Goal: Find specific page/section: Find specific page/section

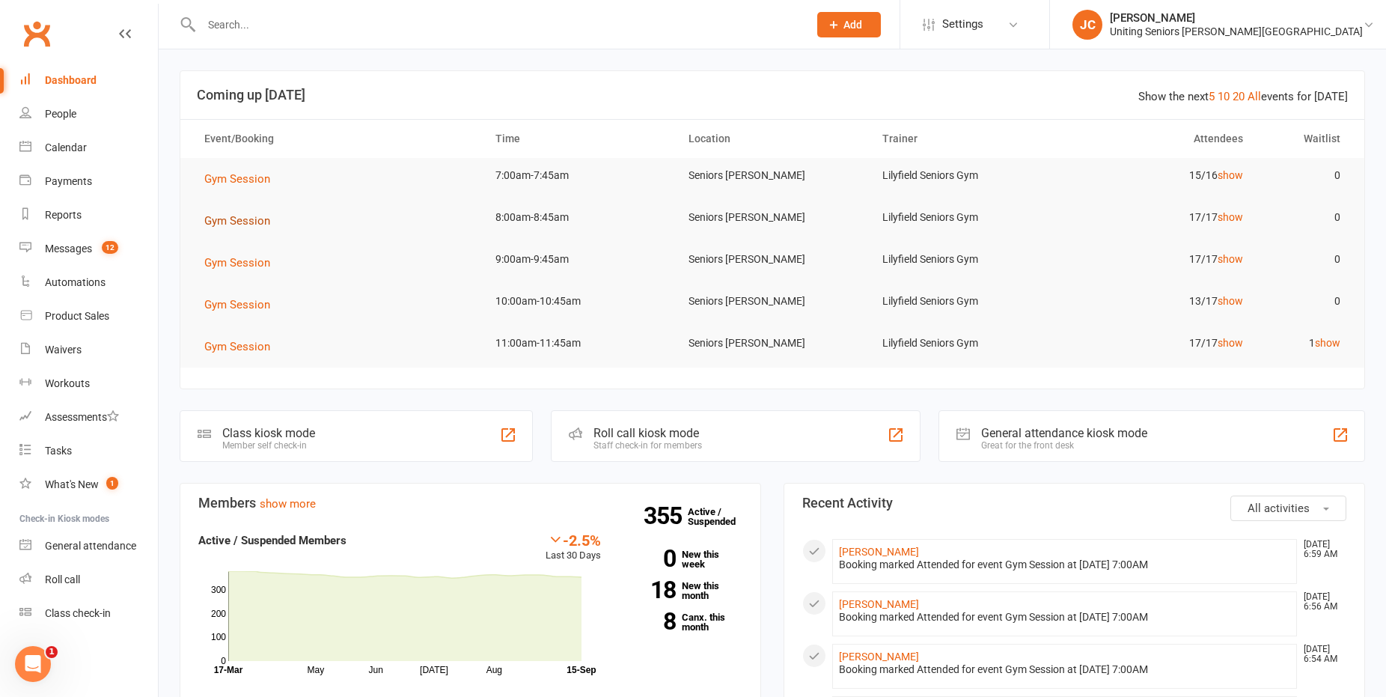
click at [247, 215] on span "Gym Session" at bounding box center [237, 220] width 66 height 13
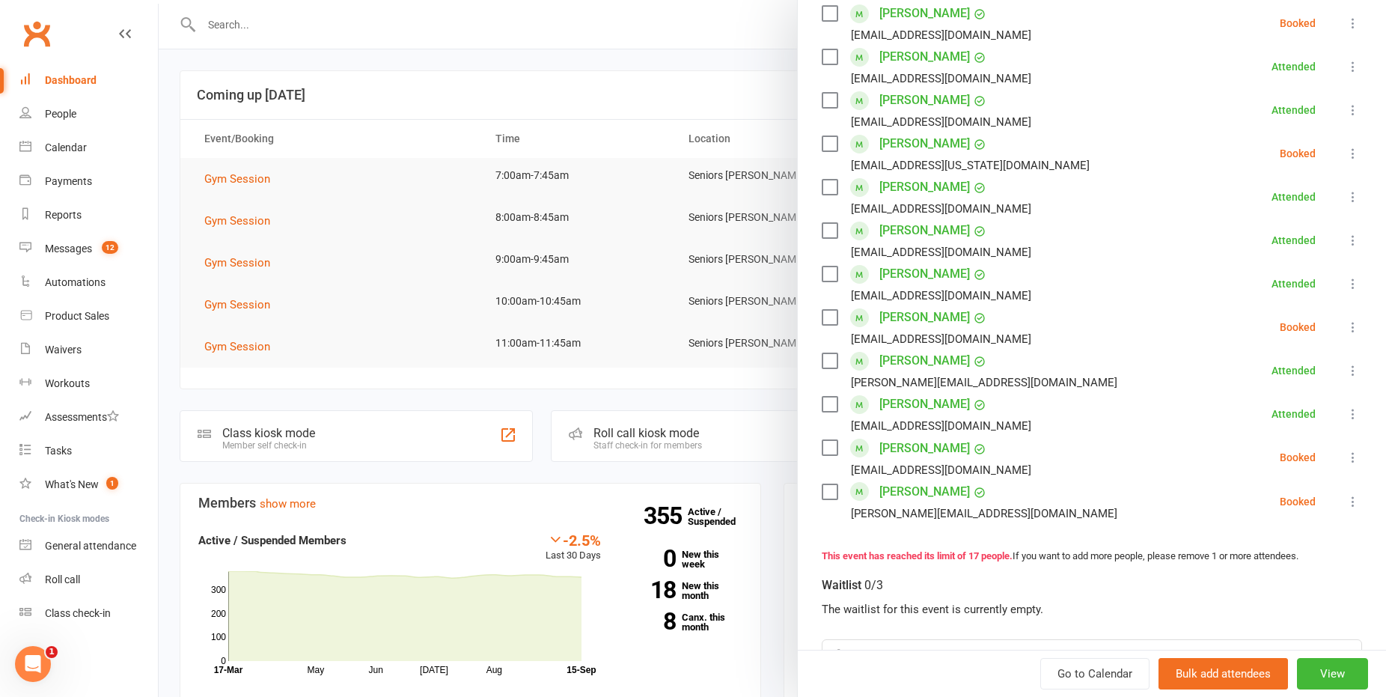
scroll to position [374, 0]
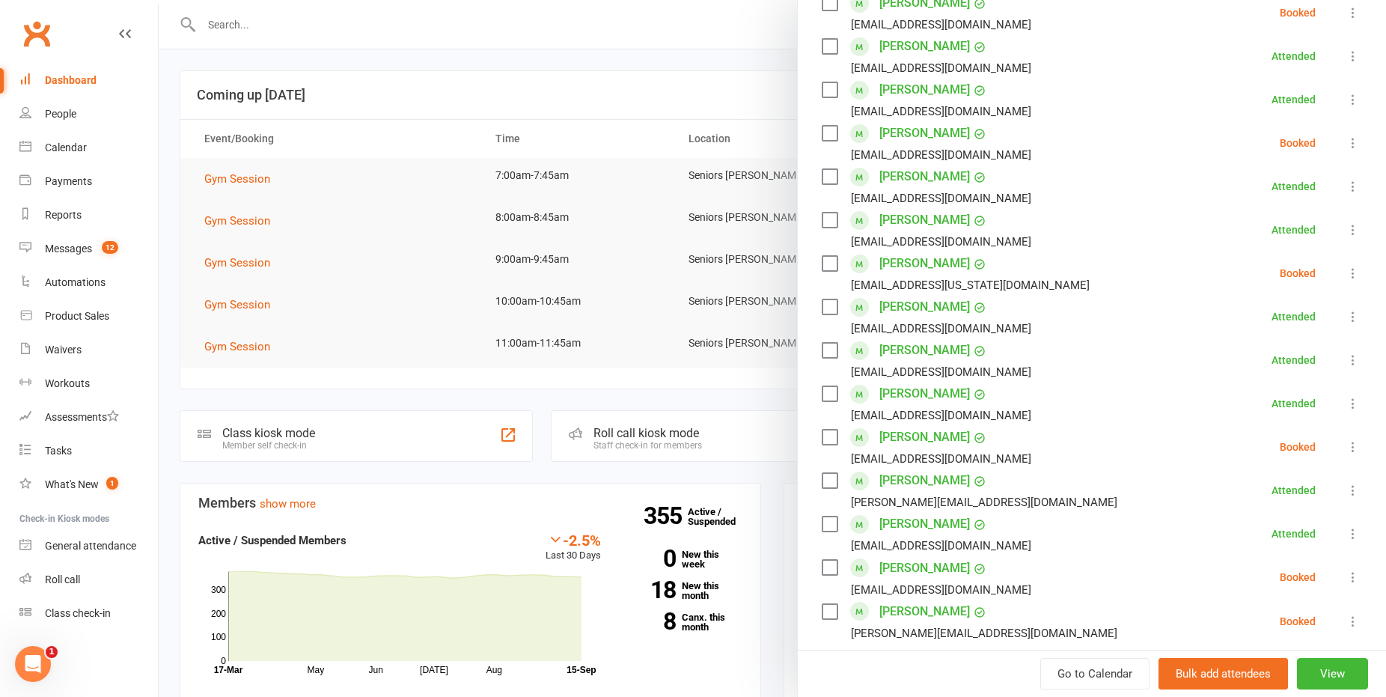
click at [517, 57] on div at bounding box center [772, 348] width 1227 height 697
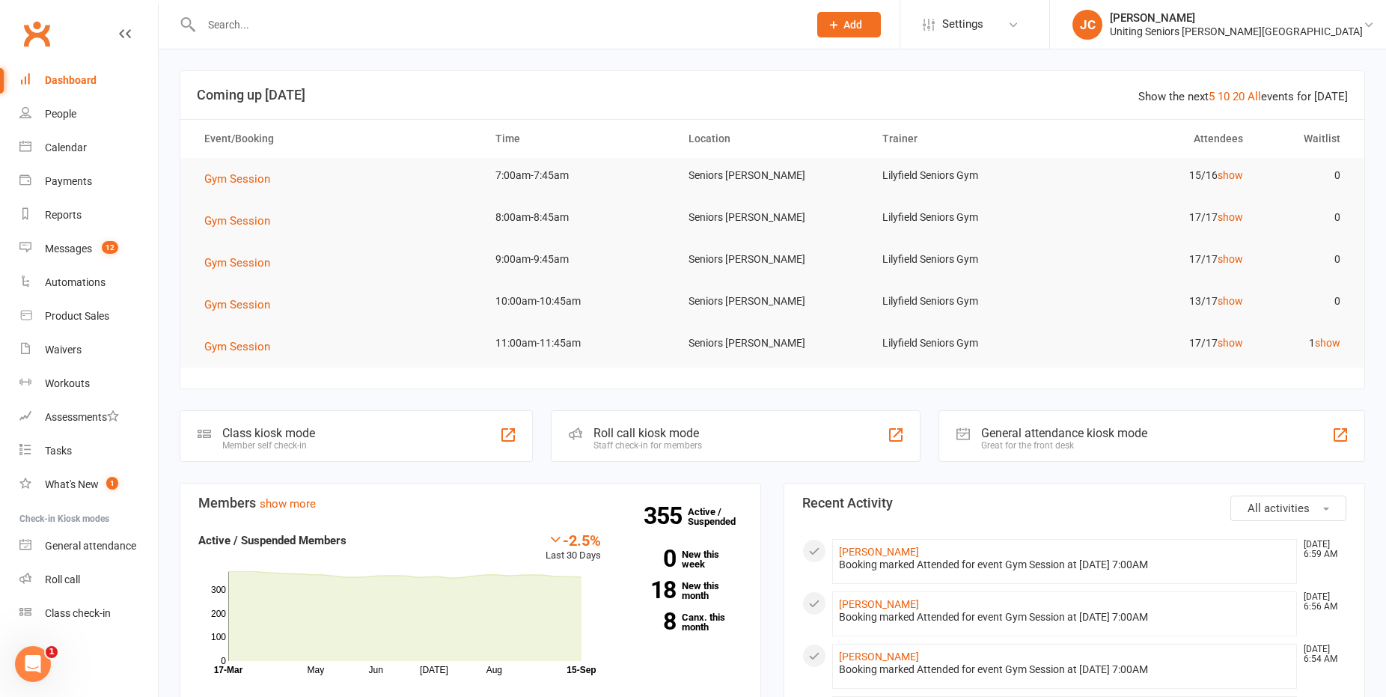
click at [517, 46] on div at bounding box center [489, 24] width 618 height 49
click at [508, 35] on div at bounding box center [489, 24] width 618 height 49
click at [495, 37] on div at bounding box center [489, 24] width 618 height 49
click at [499, 27] on input "text" at bounding box center [497, 24] width 601 height 21
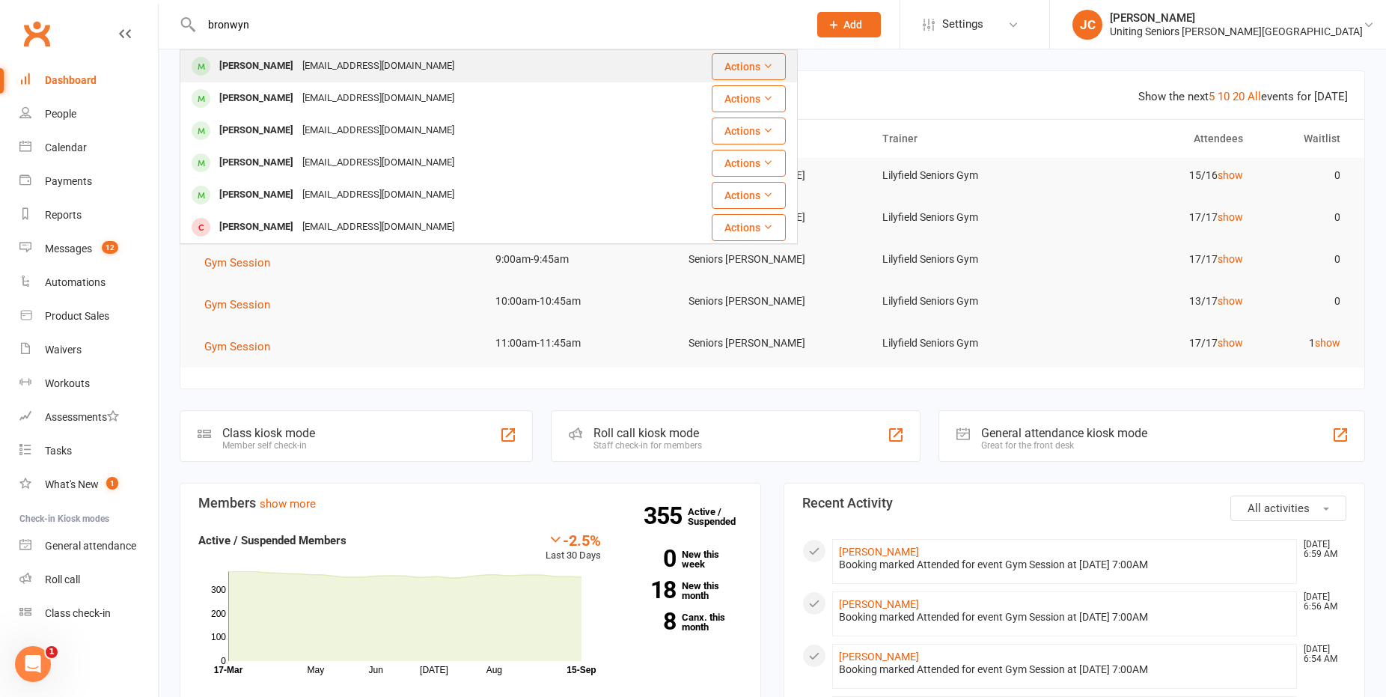
type input "bronwyn"
click at [433, 67] on div "[PERSON_NAME] [PERSON_NAME][EMAIL_ADDRESS][DOMAIN_NAME]" at bounding box center [417, 66] width 472 height 31
